Goal: Task Accomplishment & Management: Manage account settings

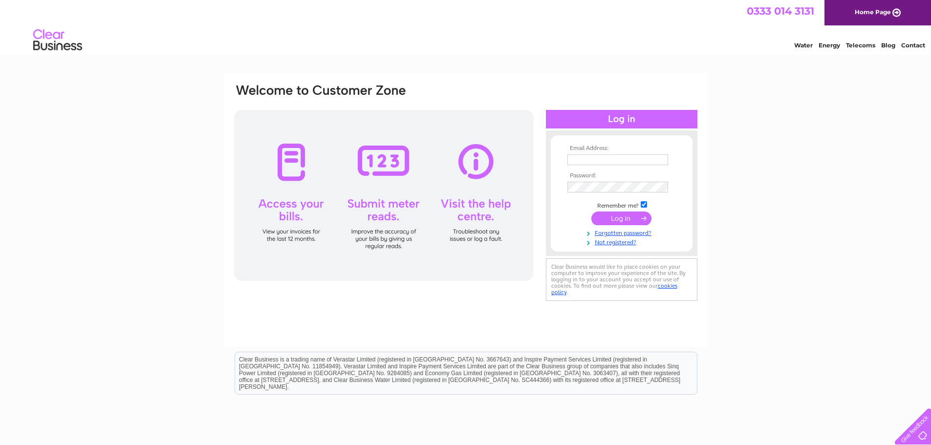
click at [618, 156] on input "text" at bounding box center [617, 159] width 101 height 11
click at [608, 161] on input "text" at bounding box center [618, 160] width 102 height 12
type input "[EMAIL_ADDRESS][DOMAIN_NAME]"
click at [618, 221] on input "submit" at bounding box center [621, 219] width 60 height 14
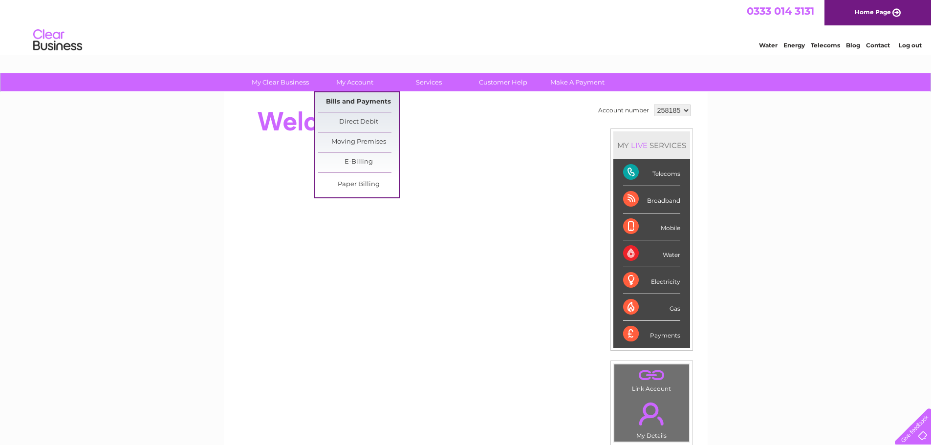
click at [350, 105] on link "Bills and Payments" at bounding box center [358, 102] width 81 height 20
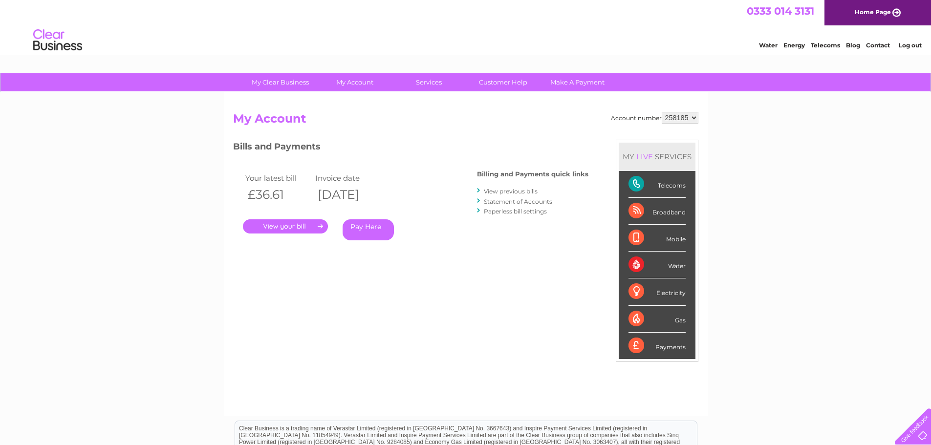
click at [313, 227] on link "." at bounding box center [285, 226] width 85 height 14
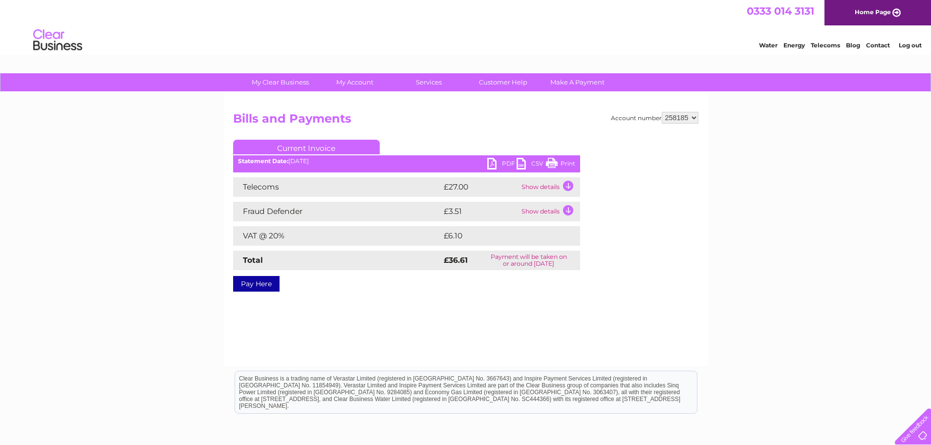
click at [493, 166] on link "PDF" at bounding box center [501, 165] width 29 height 14
